Goal: Task Accomplishment & Management: Use online tool/utility

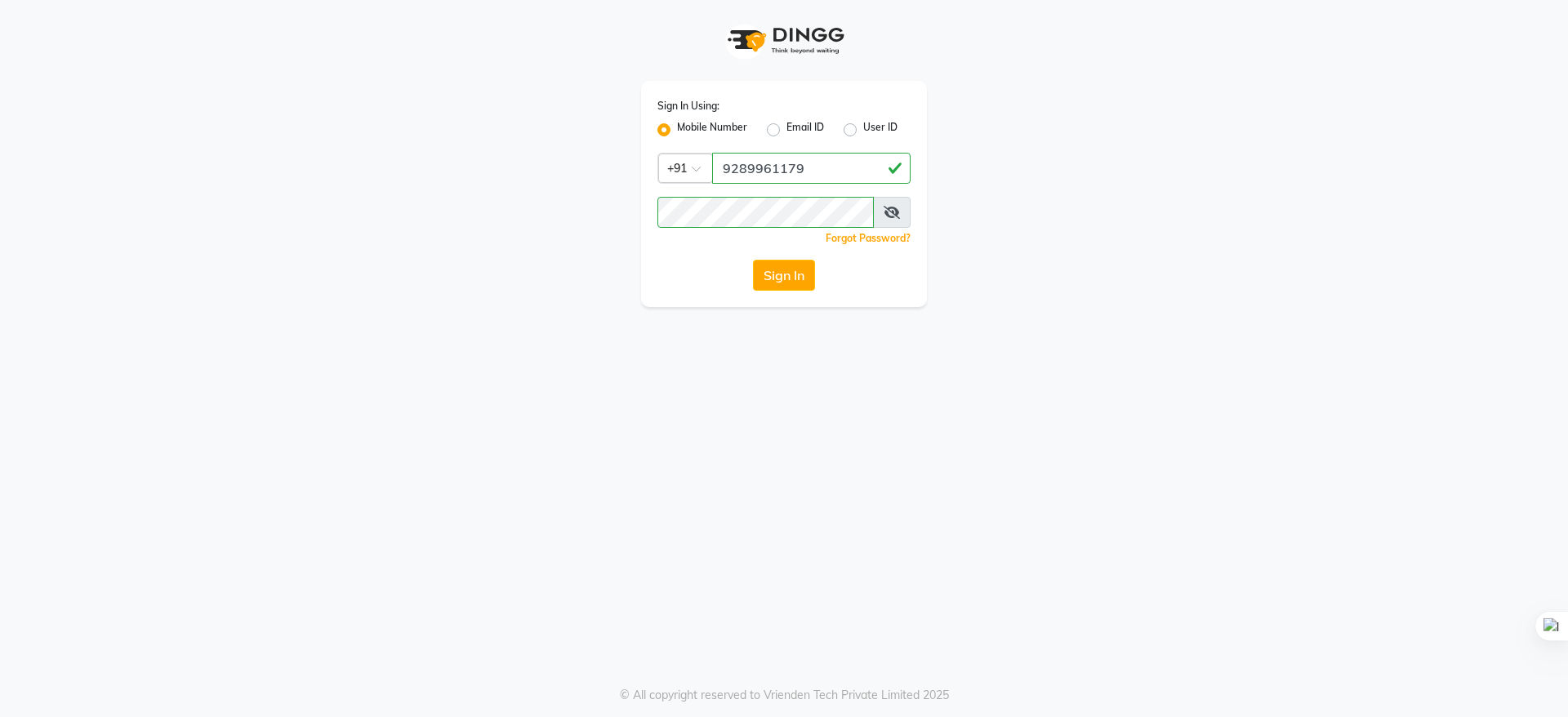
click at [798, 264] on button "Sign In" at bounding box center [784, 275] width 62 height 31
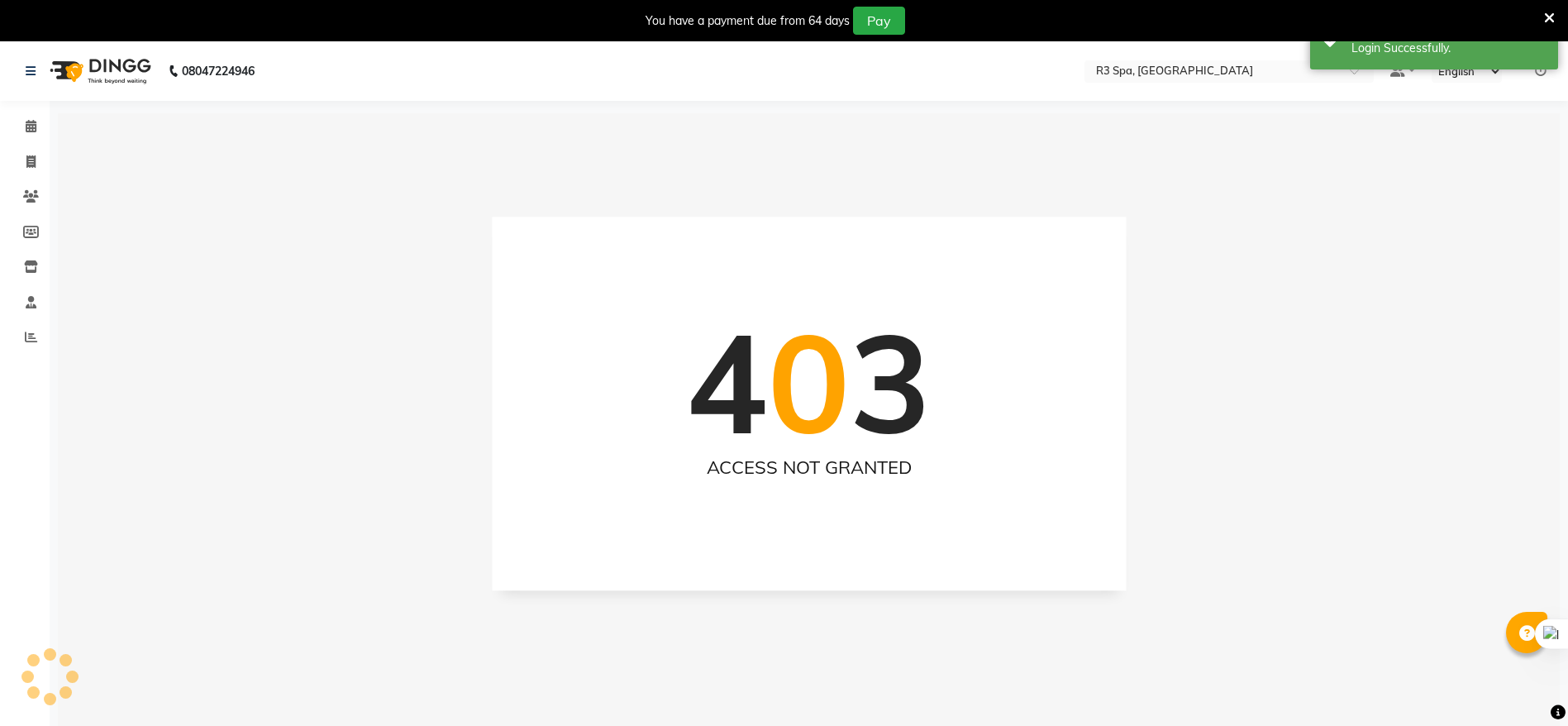
select select "en"
click at [16, 131] on link "Calendar" at bounding box center [25, 127] width 40 height 28
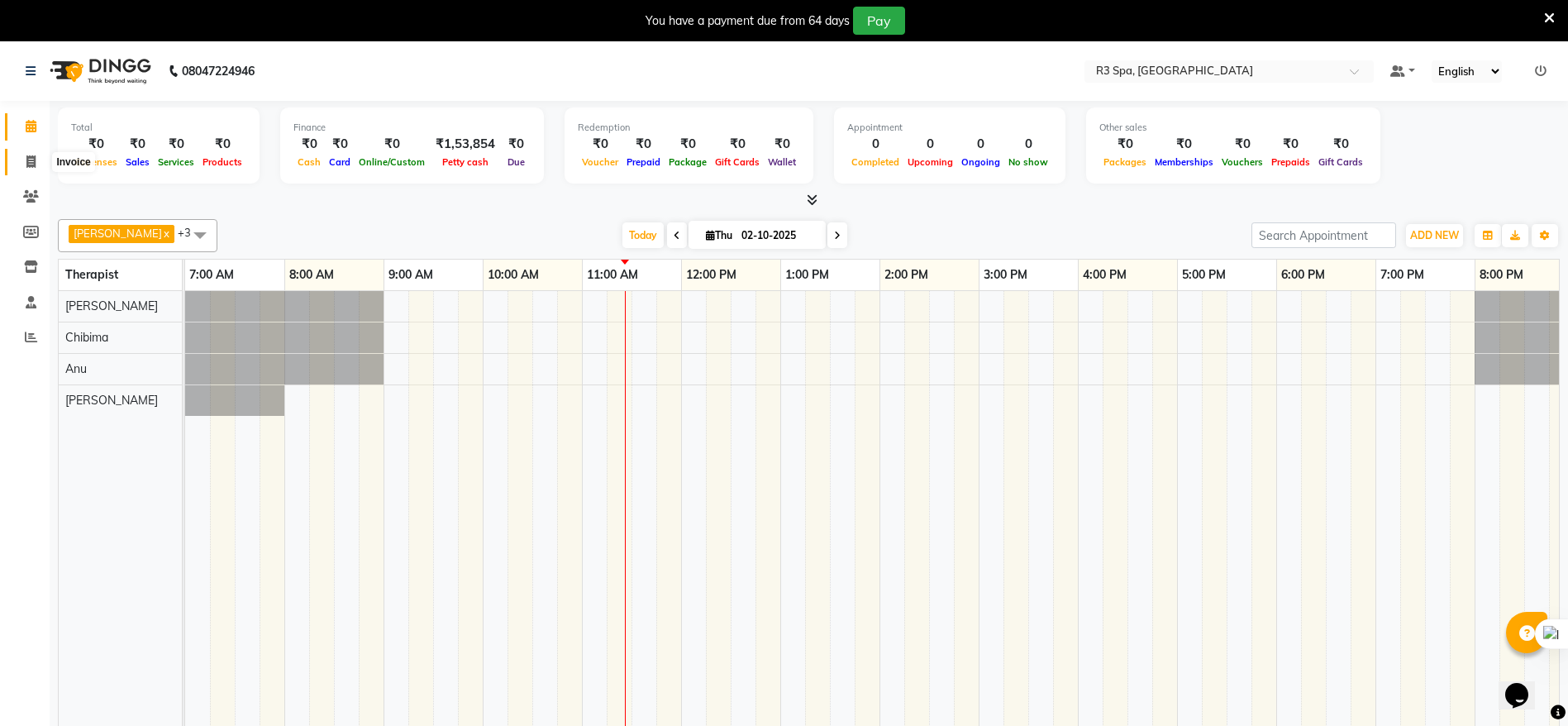
click at [29, 159] on icon at bounding box center [31, 162] width 10 height 12
select select "8612"
select select "service"
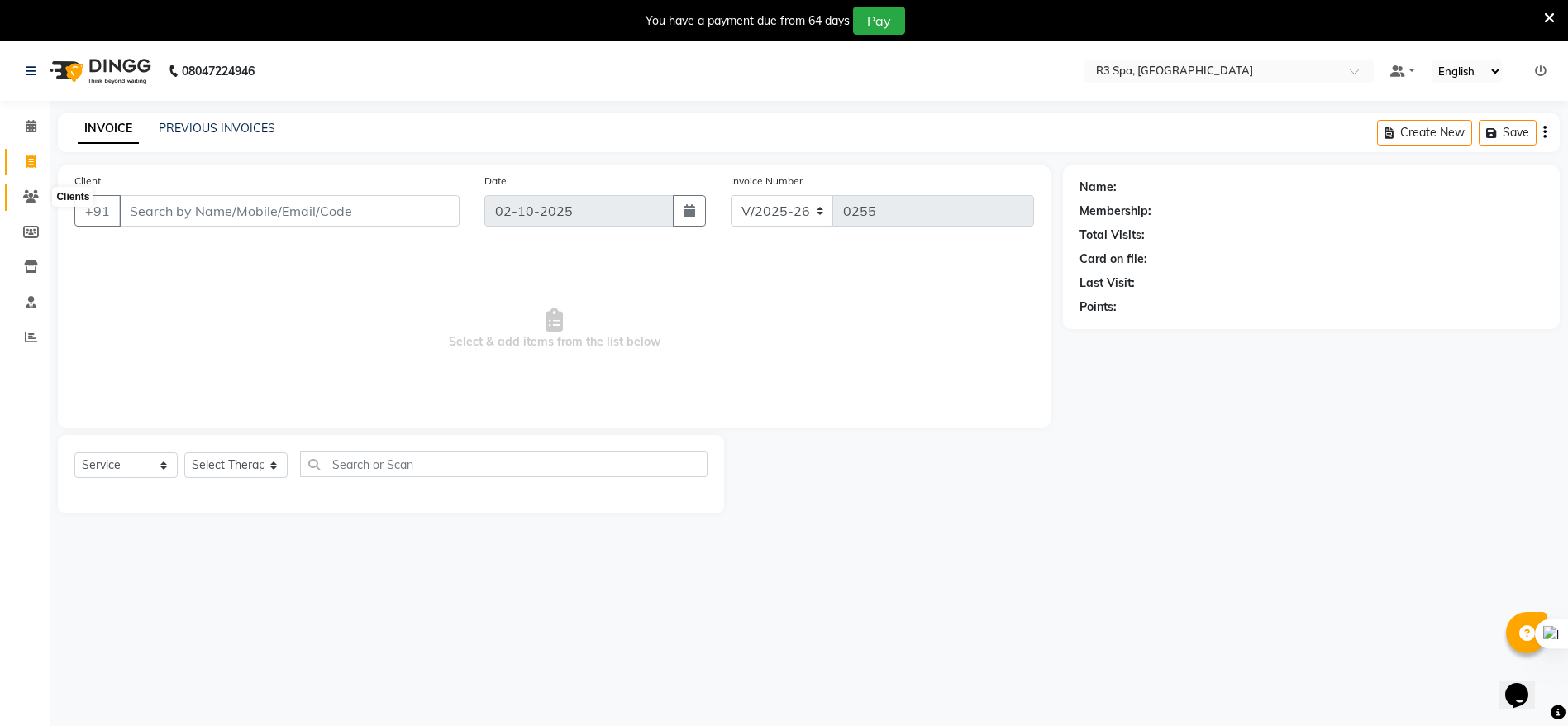
click at [40, 194] on span at bounding box center [30, 197] width 29 height 19
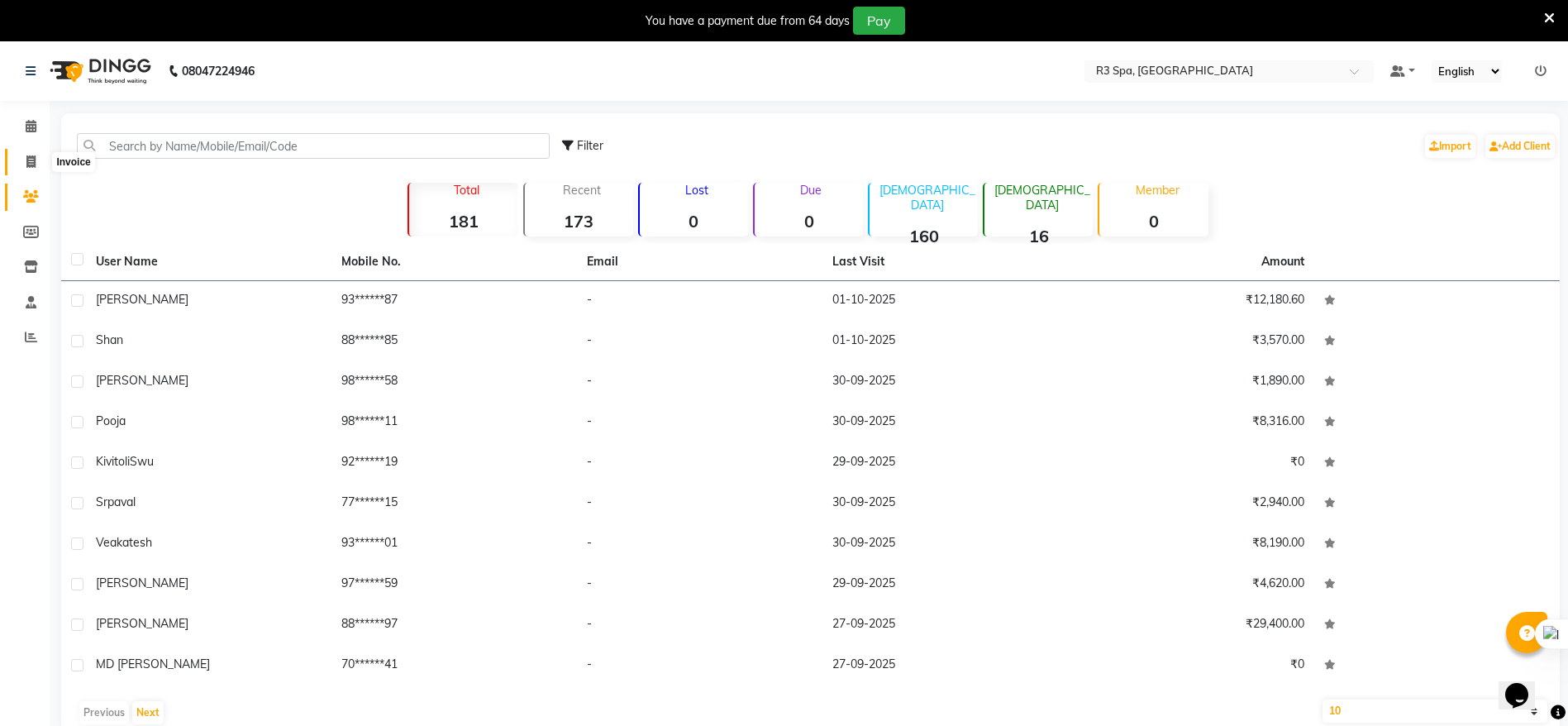
click at [25, 163] on span at bounding box center [30, 162] width 29 height 19
select select "8612"
select select "service"
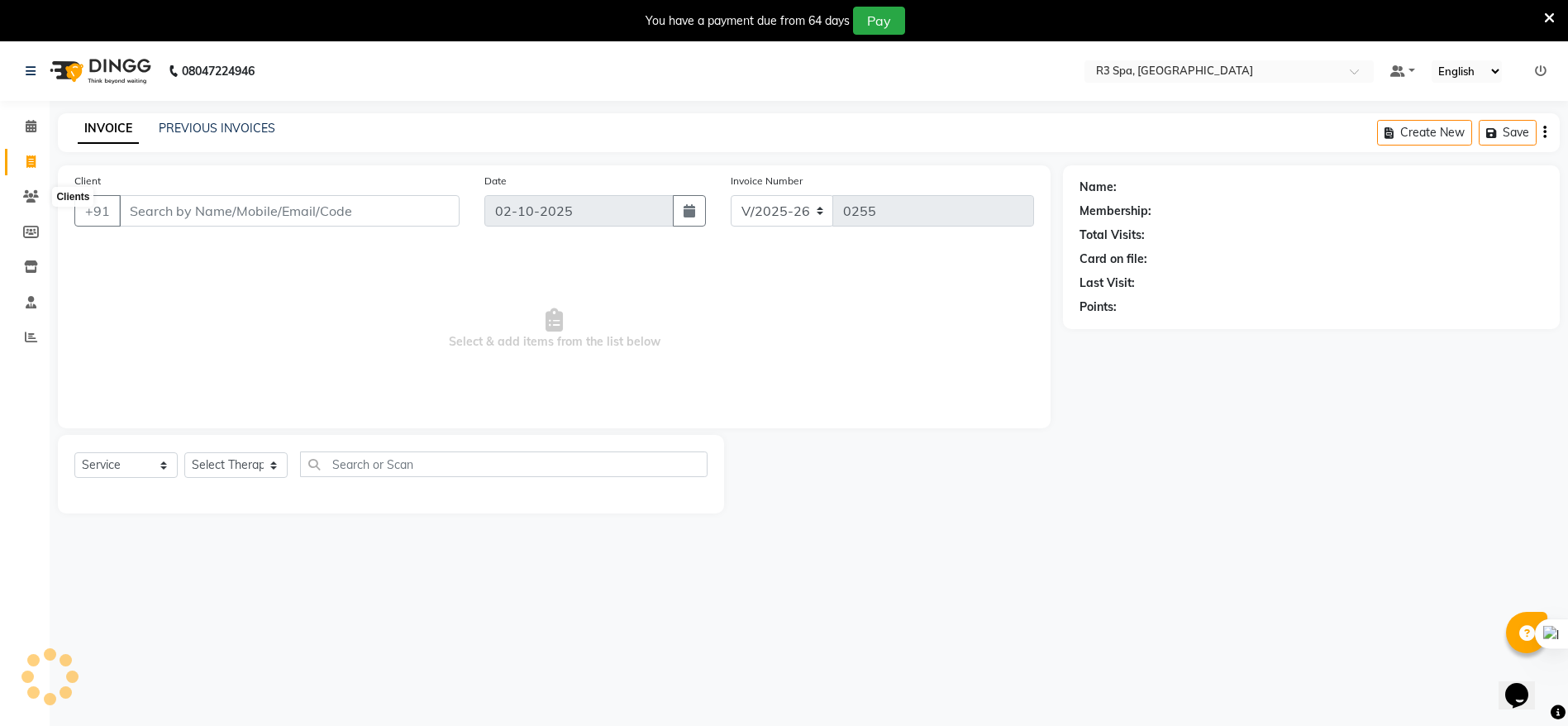
scroll to position [41, 0]
